Goal: Task Accomplishment & Management: Use online tool/utility

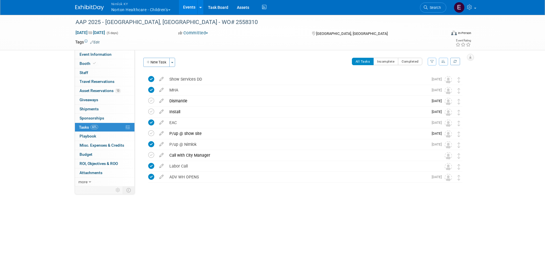
click at [188, 7] on link "Events" at bounding box center [189, 7] width 21 height 14
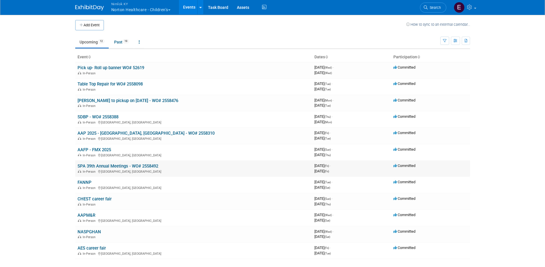
click at [98, 166] on link "SPA 39th Annual Meetings - WO# 2558492" at bounding box center [117, 166] width 81 height 5
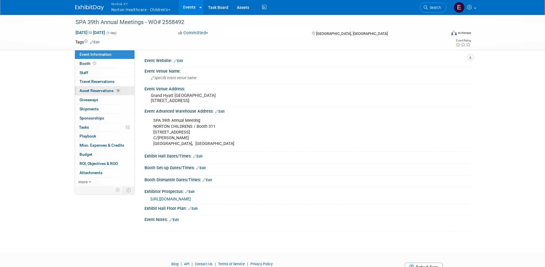
click at [106, 90] on span "Asset Reservations 10" at bounding box center [99, 90] width 41 height 5
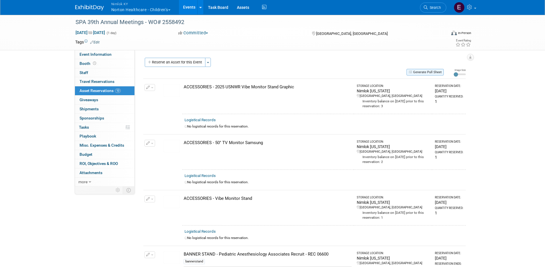
click at [435, 72] on button "Generate Pull Sheet" at bounding box center [424, 72] width 37 height 7
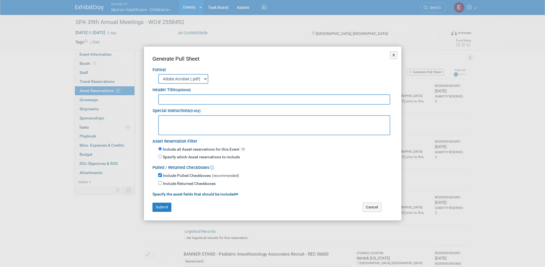
click at [258, 98] on input "text" at bounding box center [274, 99] width 232 height 10
type input "WO# 2558492"
click at [262, 125] on textarea at bounding box center [274, 125] width 232 height 20
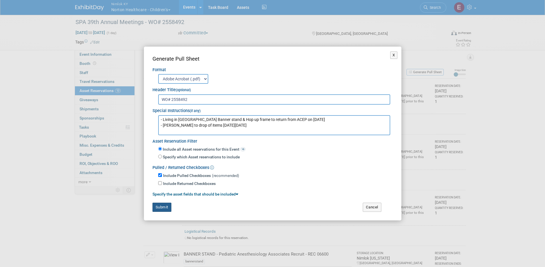
type textarea "- Living in Louisville Banner stand & Hop up frame to return from ACEP on 9/18/…"
click at [164, 209] on button "Submit" at bounding box center [161, 207] width 19 height 9
